Goal: Task Accomplishment & Management: Manage account settings

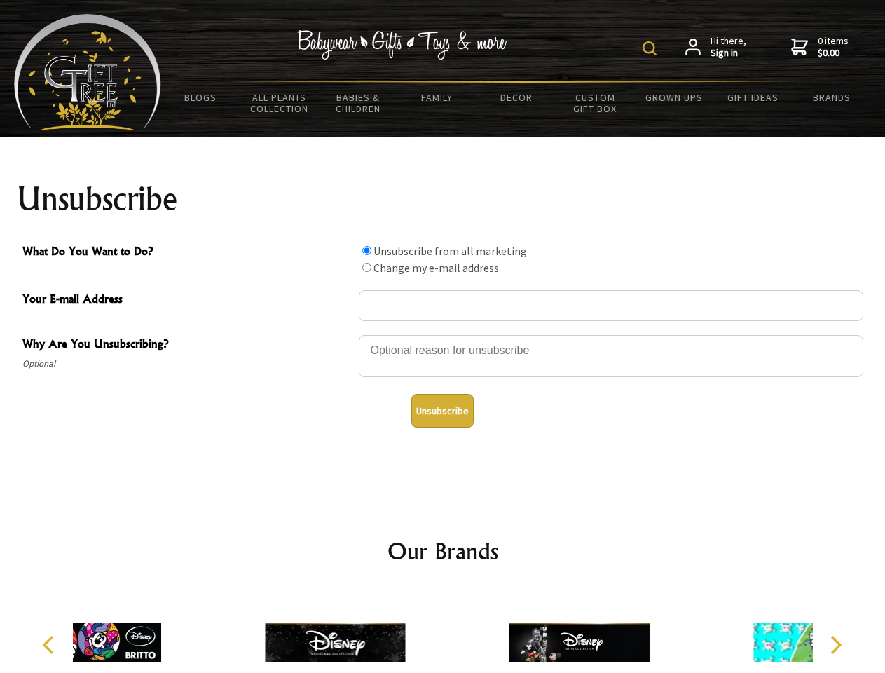
click at [652, 48] on img at bounding box center [650, 48] width 14 height 14
click at [443, 334] on div at bounding box center [611, 358] width 505 height 49
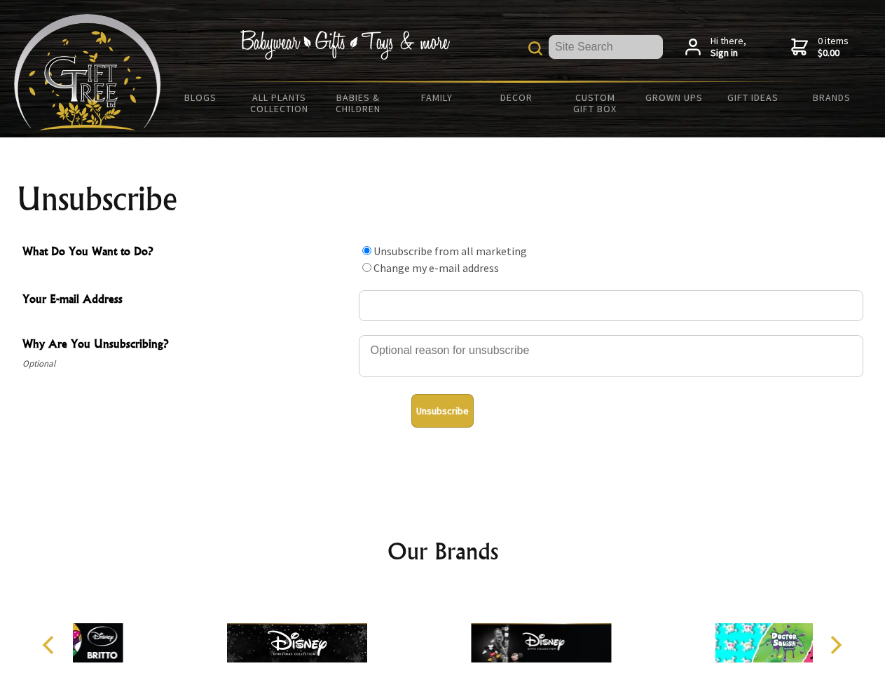
click at [367, 250] on input "What Do You Want to Do?" at bounding box center [366, 250] width 9 height 9
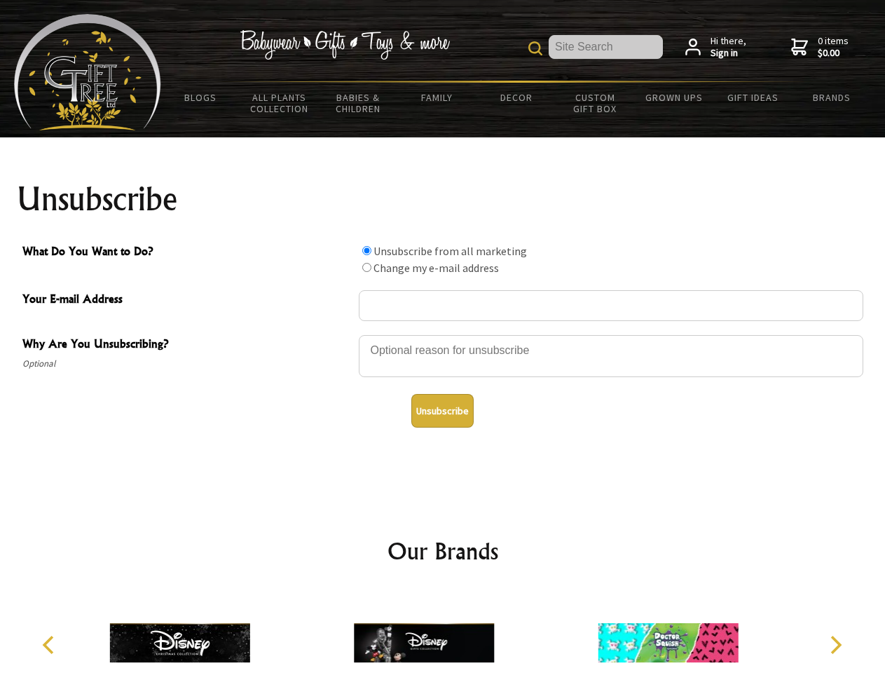
click at [367, 267] on input "What Do You Want to Do?" at bounding box center [366, 267] width 9 height 9
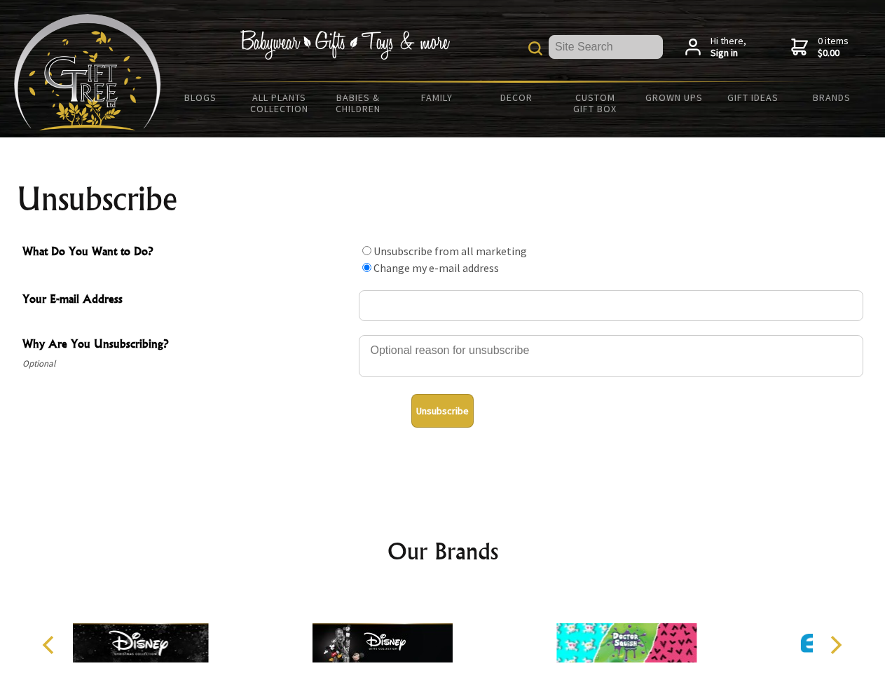
radio input "true"
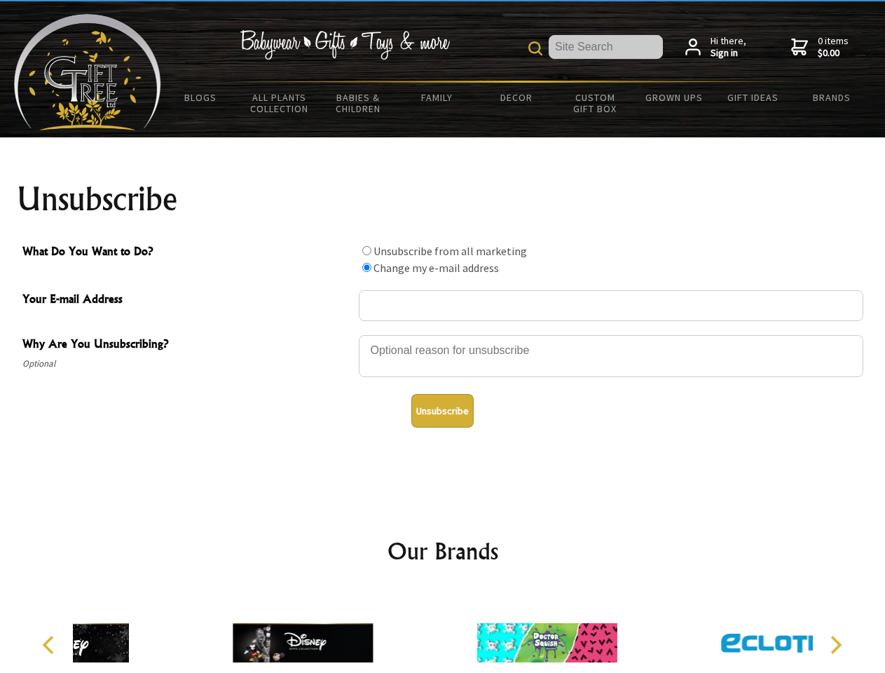
click at [442, 411] on button "Unsubscribe" at bounding box center [443, 411] width 62 height 34
